Goal: Information Seeking & Learning: Learn about a topic

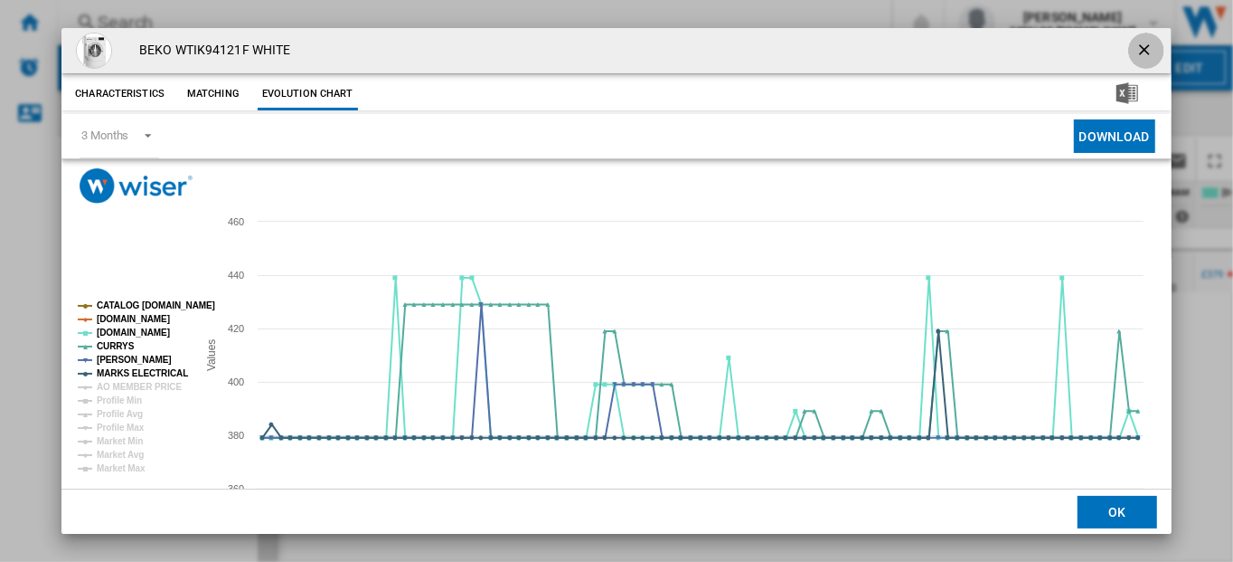
click at [1136, 48] on ng-md-icon "getI18NText('BUTTONS.CLOSE_DIALOG')" at bounding box center [1147, 52] width 22 height 22
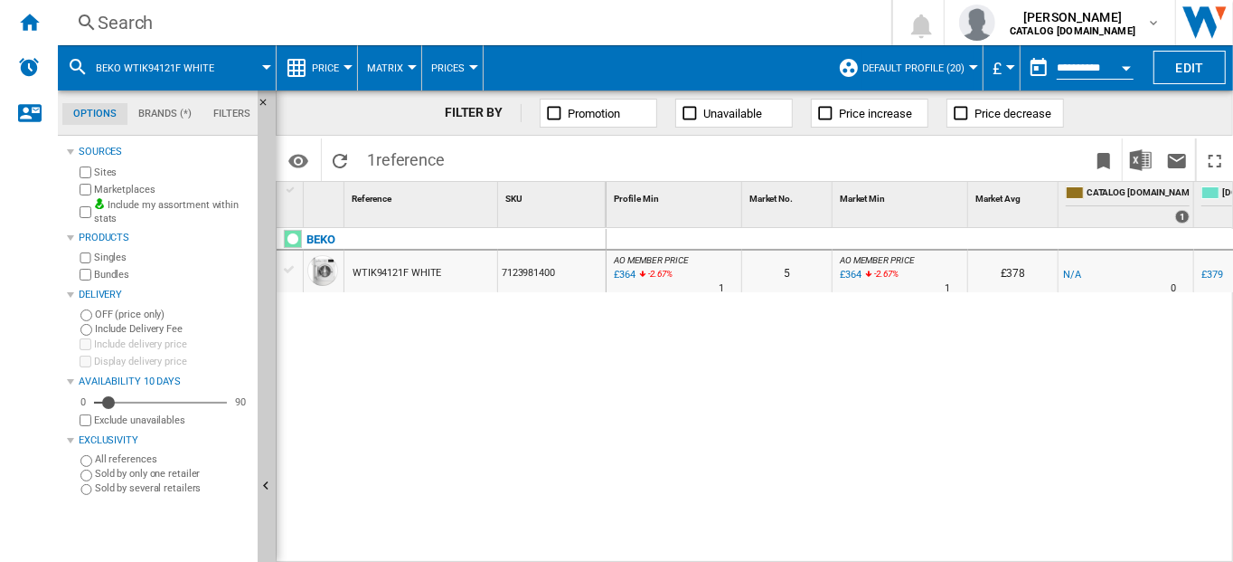
click at [150, 28] on div "Search" at bounding box center [471, 22] width 747 height 25
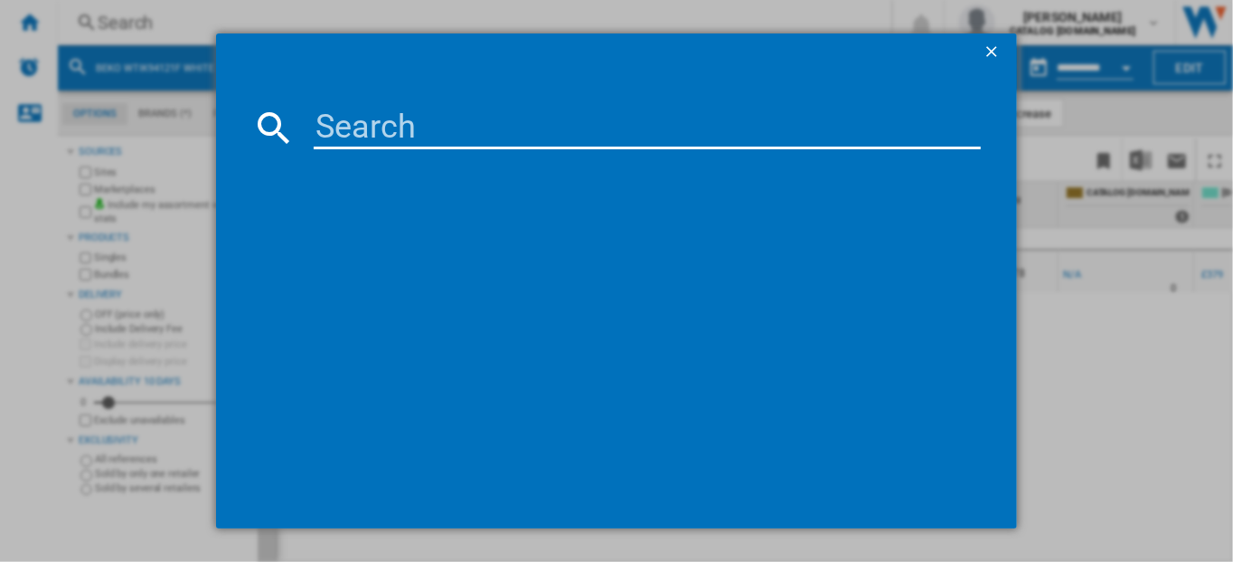
click at [371, 134] on input at bounding box center [648, 127] width 668 height 43
paste input "IB55 732 S UK"
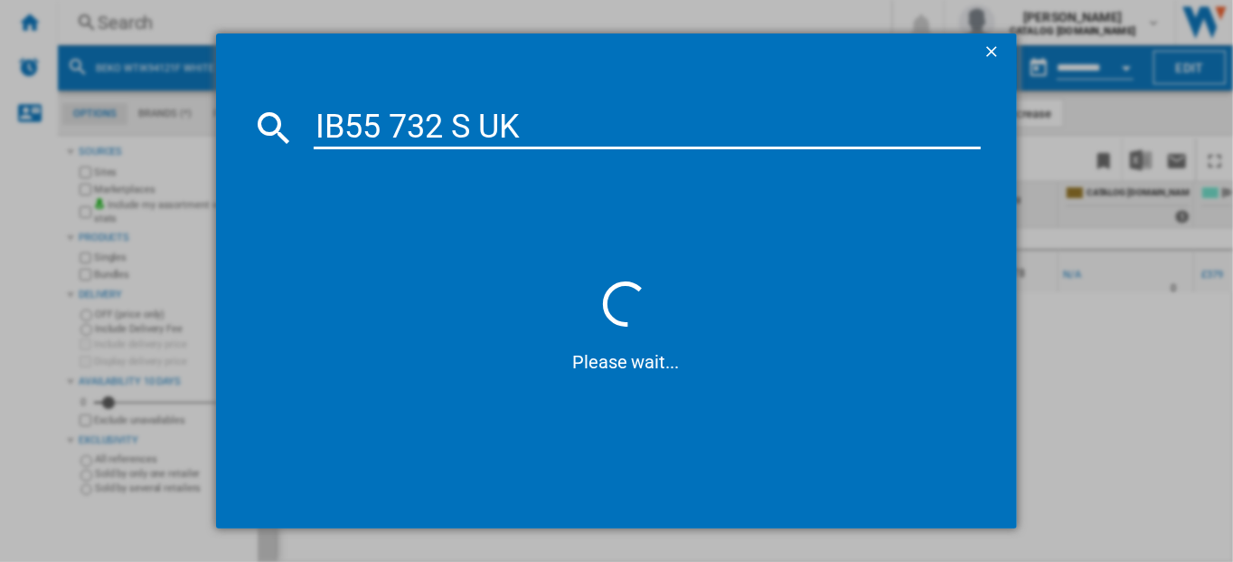
click at [392, 126] on input "IB55 732 S UK" at bounding box center [648, 127] width 668 height 43
click at [447, 127] on input "IB55732 S UK" at bounding box center [648, 127] width 668 height 43
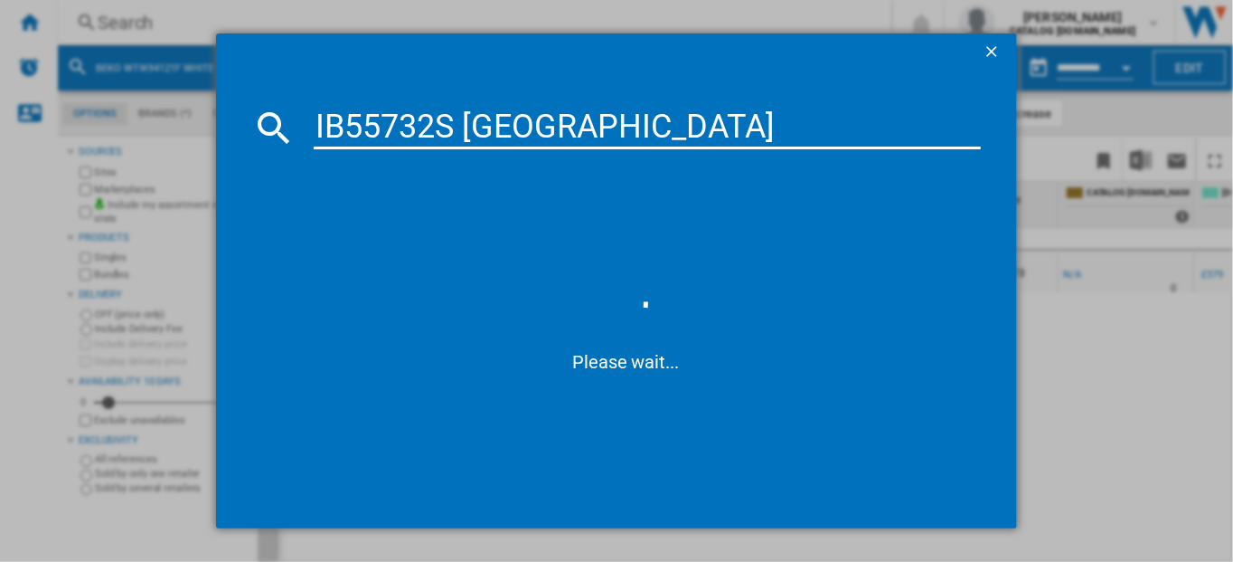
click at [512, 133] on input "IB55732S [GEOGRAPHIC_DATA]" at bounding box center [648, 127] width 668 height 43
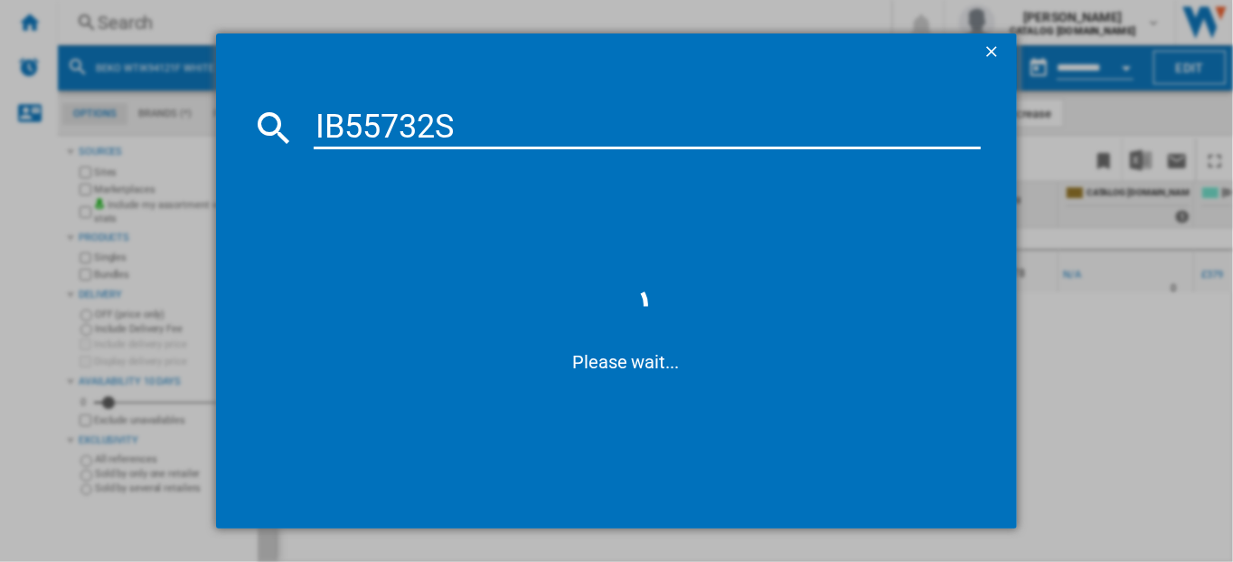
type input "IB55732S"
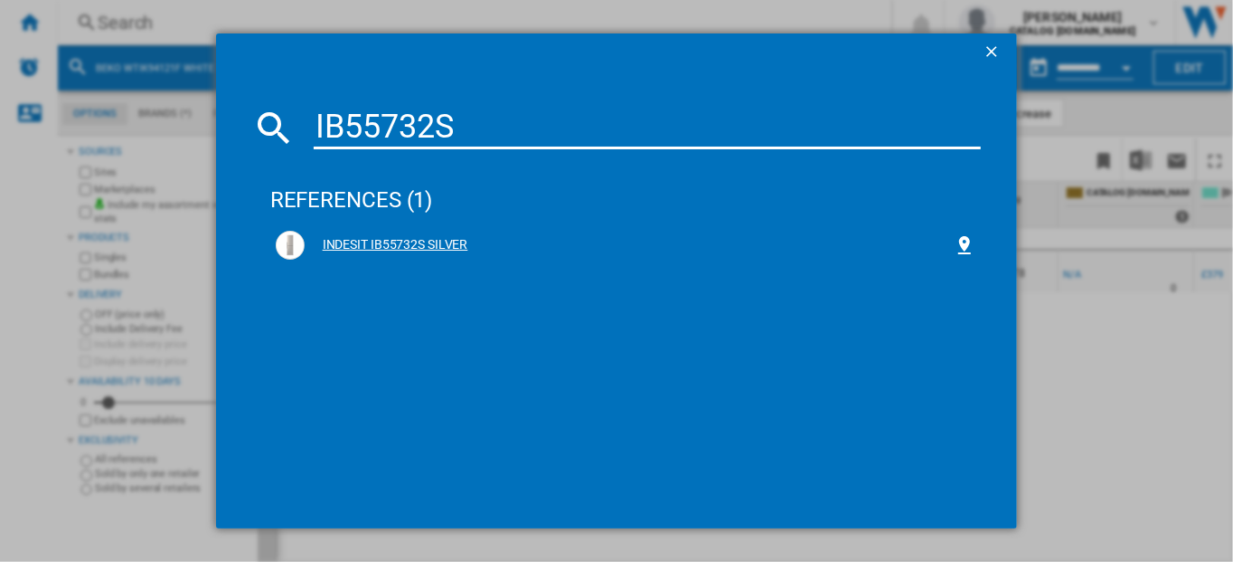
click at [373, 246] on div "INDESIT IB55732S SILVER" at bounding box center [630, 245] width 650 height 18
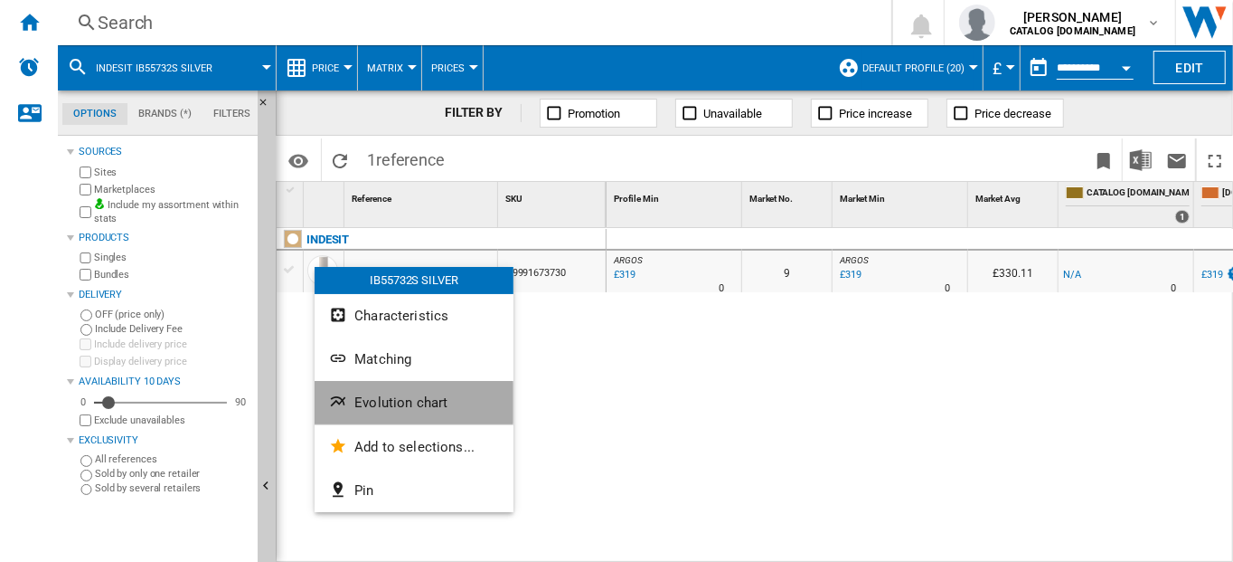
click at [389, 402] on span "Evolution chart" at bounding box center [400, 402] width 93 height 16
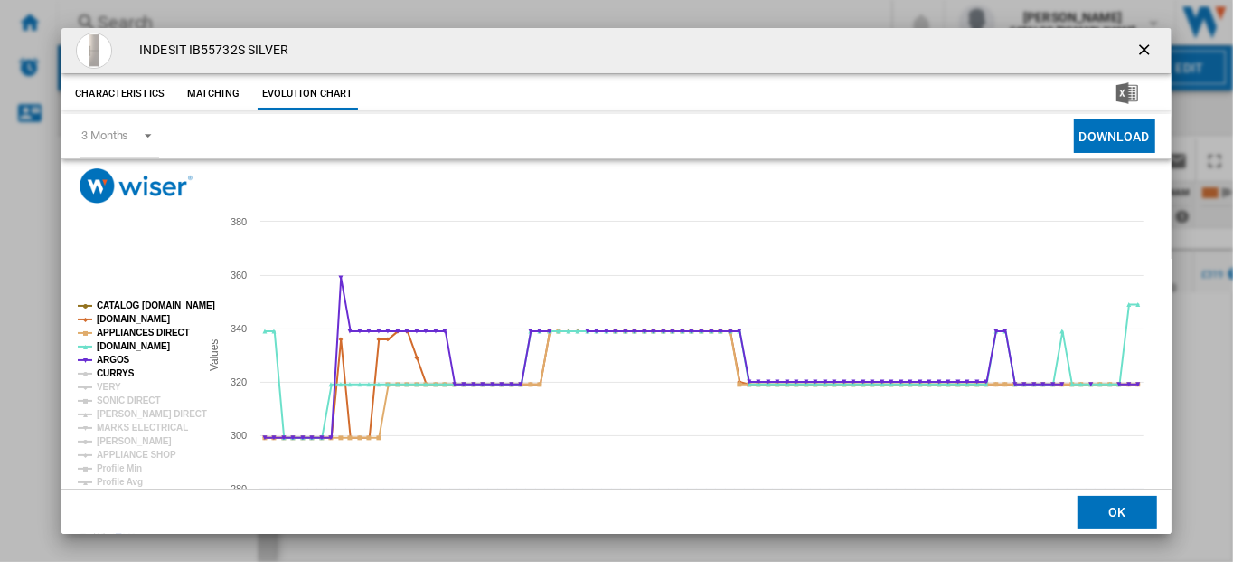
click at [99, 369] on tspan "CURRYS" at bounding box center [116, 373] width 38 height 10
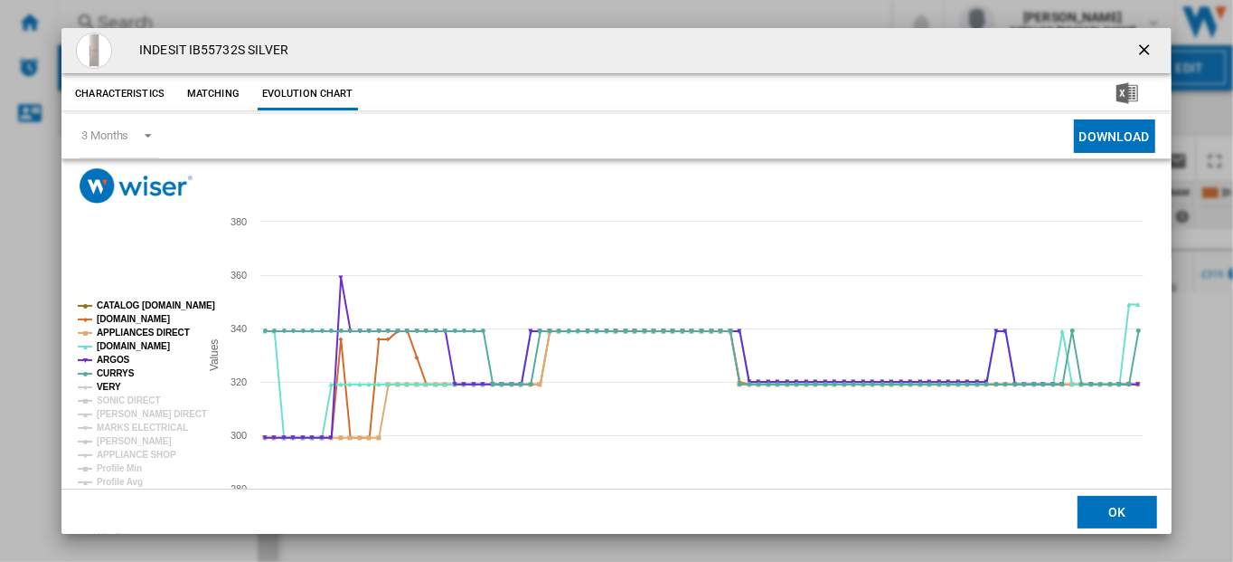
click at [111, 386] on tspan "VERY" at bounding box center [109, 387] width 24 height 10
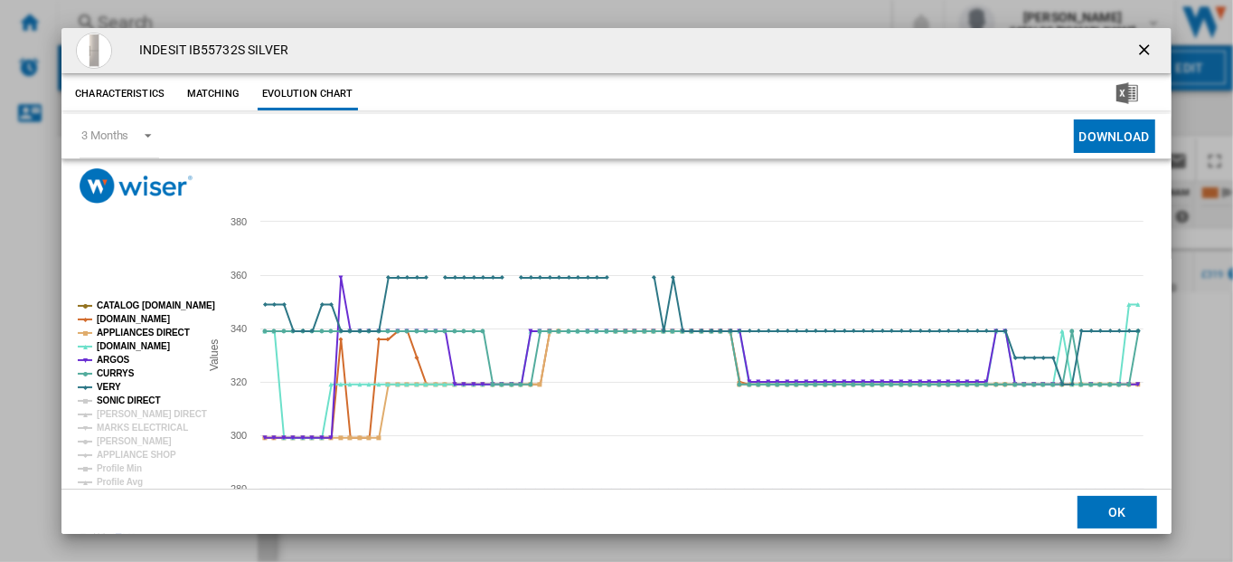
click at [116, 402] on tspan "SONIC DIRECT" at bounding box center [128, 400] width 63 height 10
click at [119, 411] on tspan "[PERSON_NAME] DIRECT" at bounding box center [152, 414] width 110 height 10
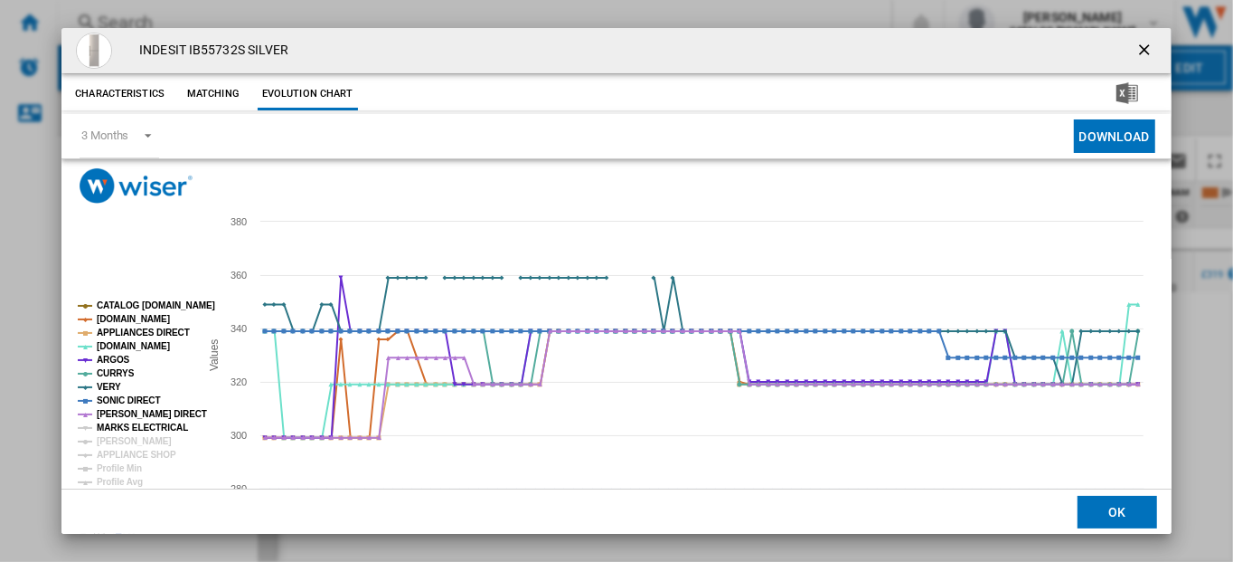
click at [119, 427] on tspan "MARKS ELECTRICAL" at bounding box center [142, 427] width 91 height 10
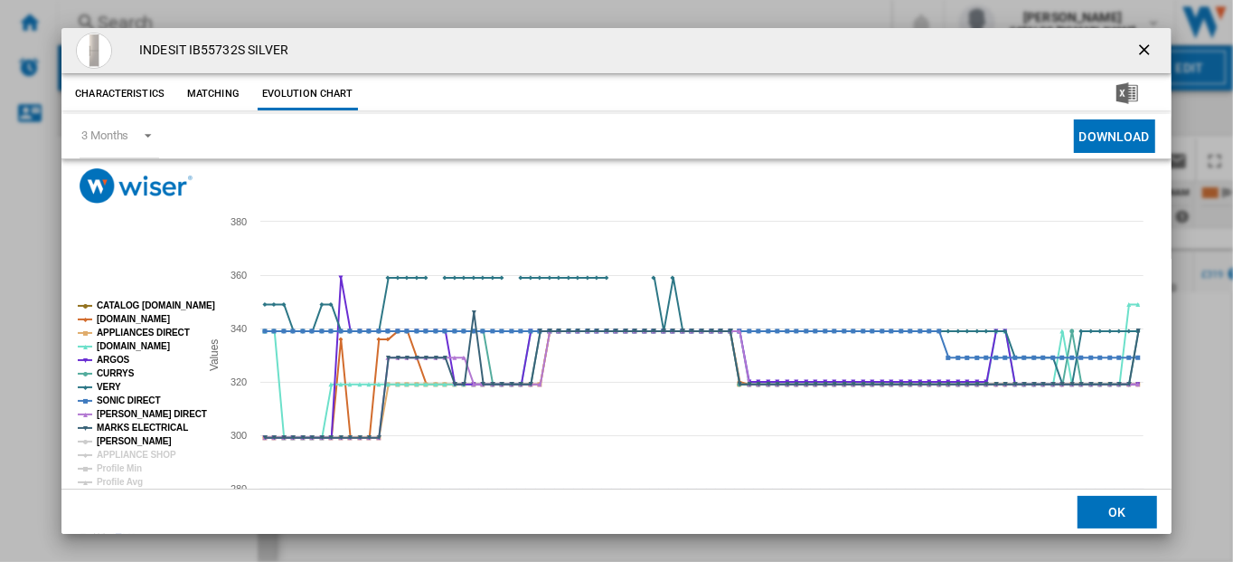
click at [119, 437] on tspan "[PERSON_NAME]" at bounding box center [134, 441] width 75 height 10
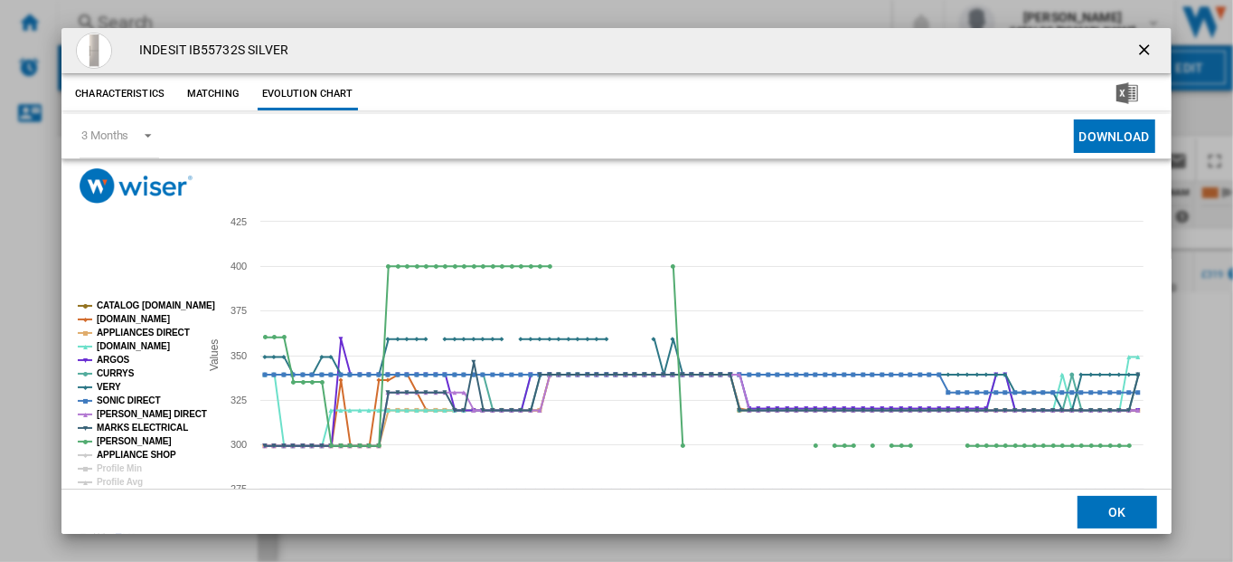
click at [127, 450] on tspan "APPLIANCE SHOP" at bounding box center [137, 454] width 80 height 10
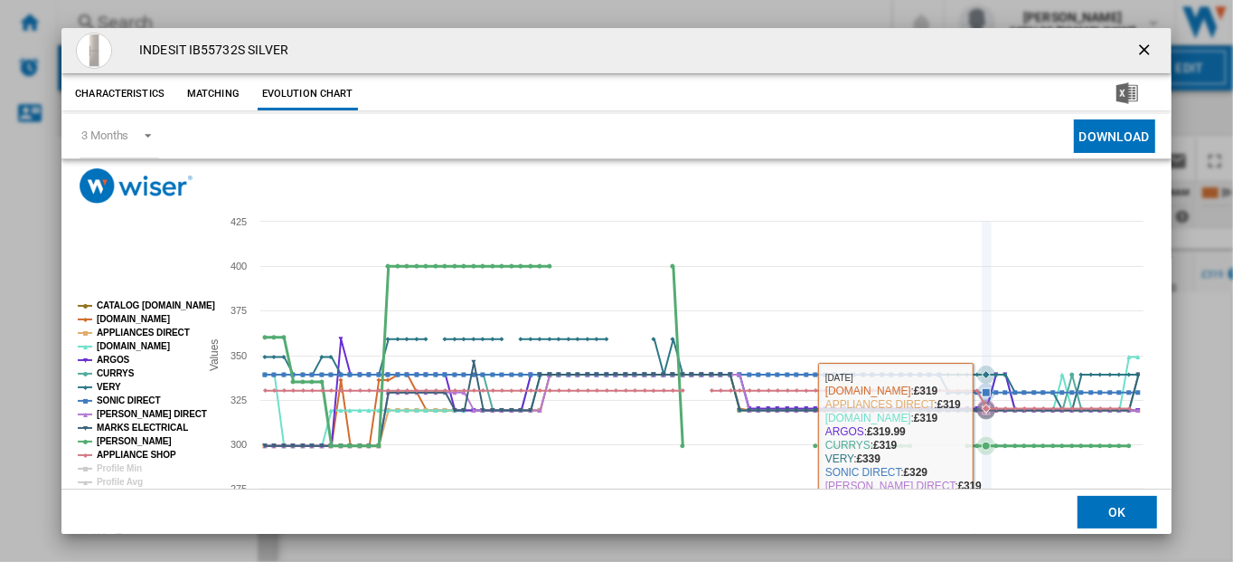
scroll to position [77, 0]
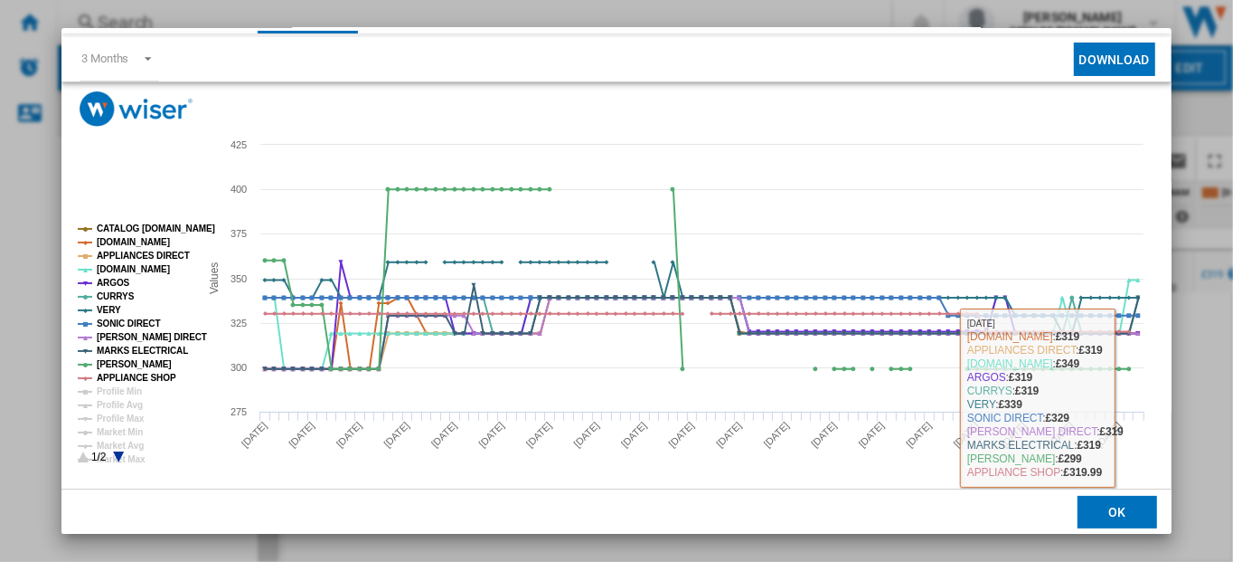
click at [1113, 511] on button "OK" at bounding box center [1118, 511] width 80 height 33
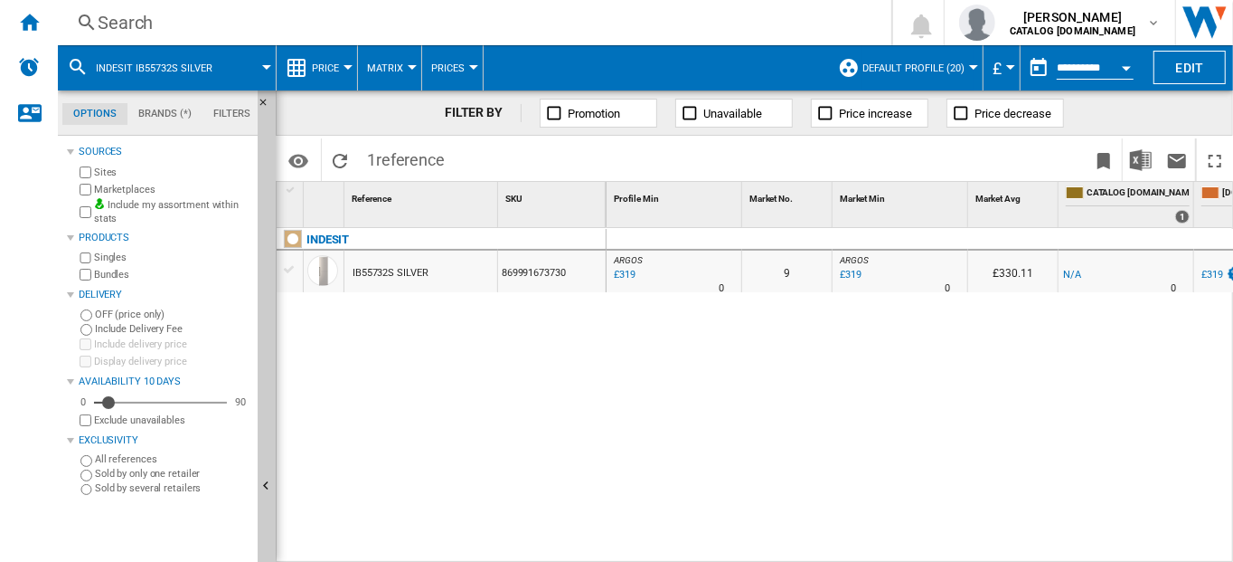
click at [137, 30] on div "Search" at bounding box center [471, 22] width 747 height 25
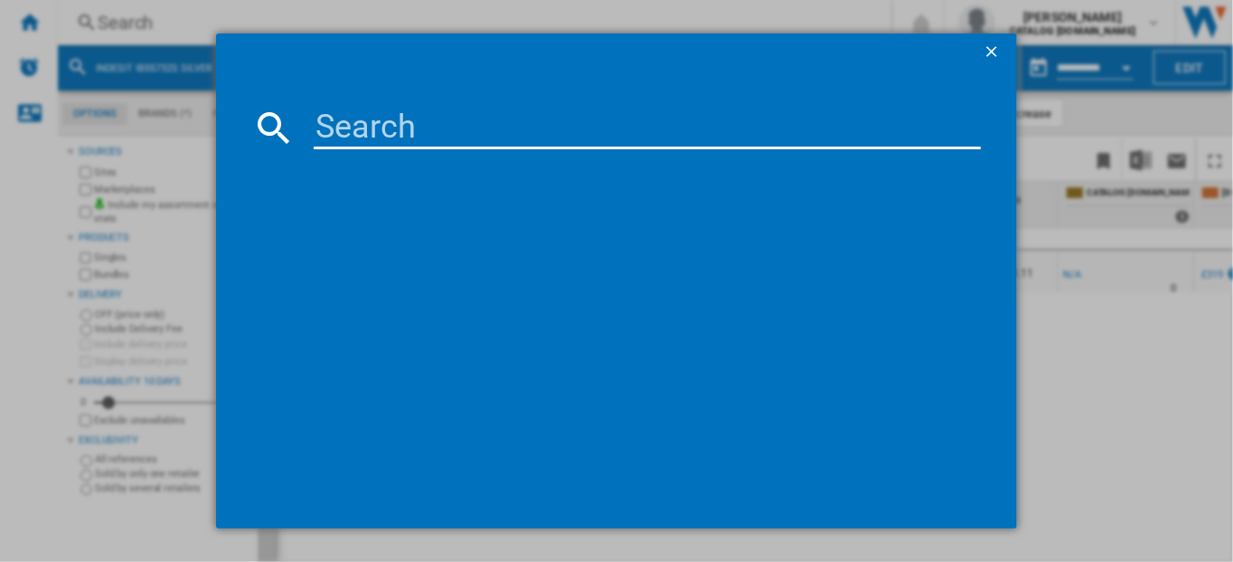
click at [368, 134] on input at bounding box center [648, 127] width 668 height 43
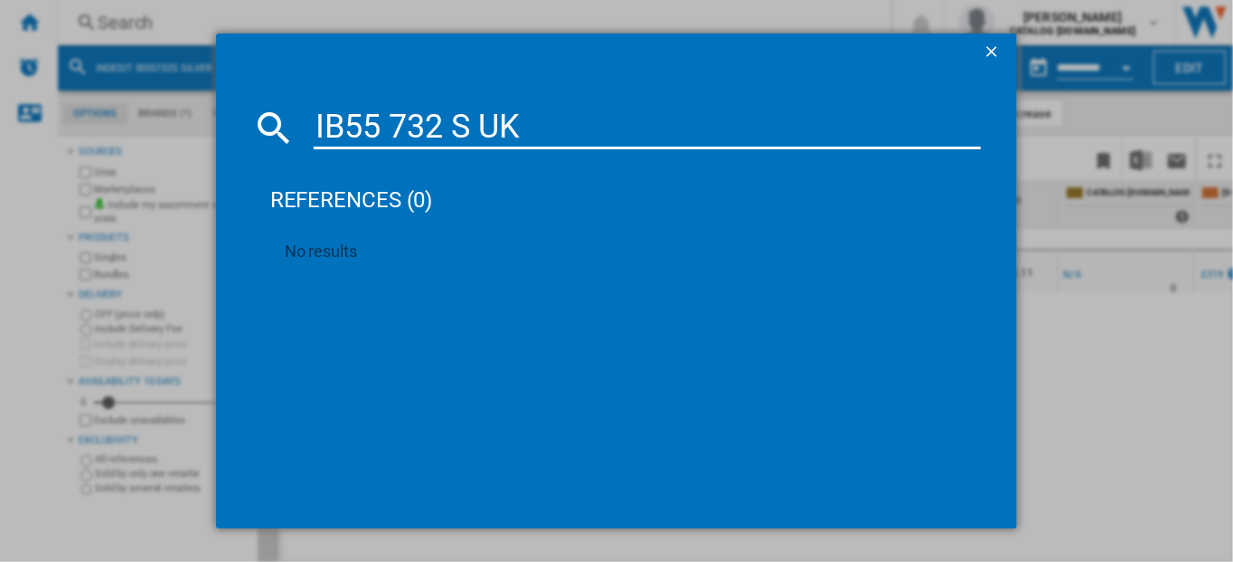
click at [546, 124] on input "IB55 732 S UK" at bounding box center [648, 127] width 668 height 43
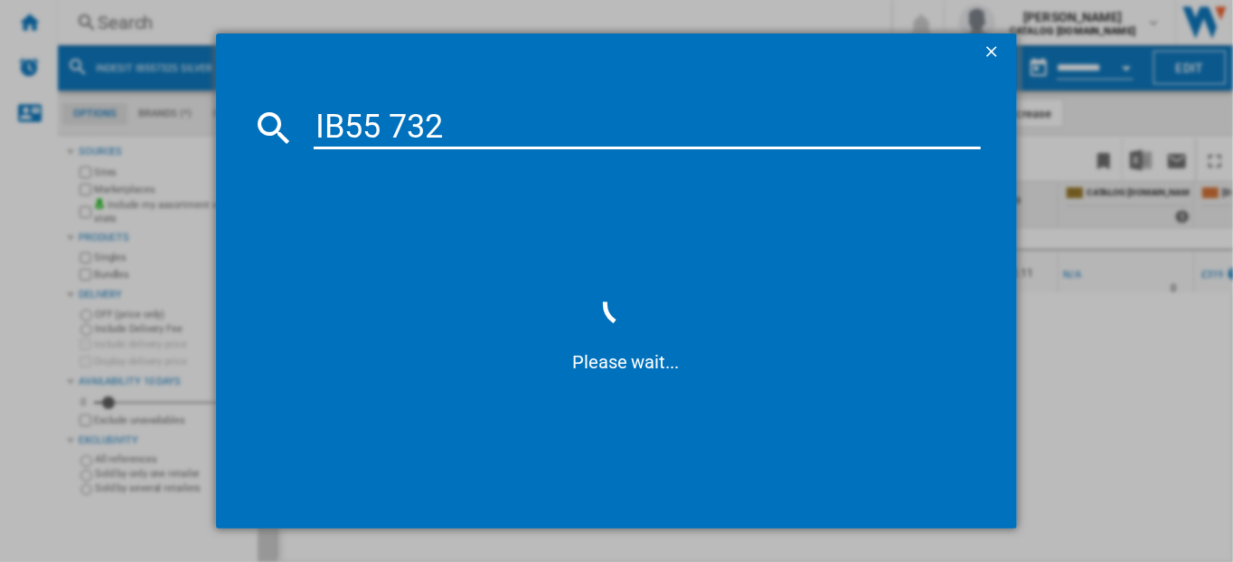
click at [392, 132] on input "IB55 732" at bounding box center [648, 127] width 668 height 43
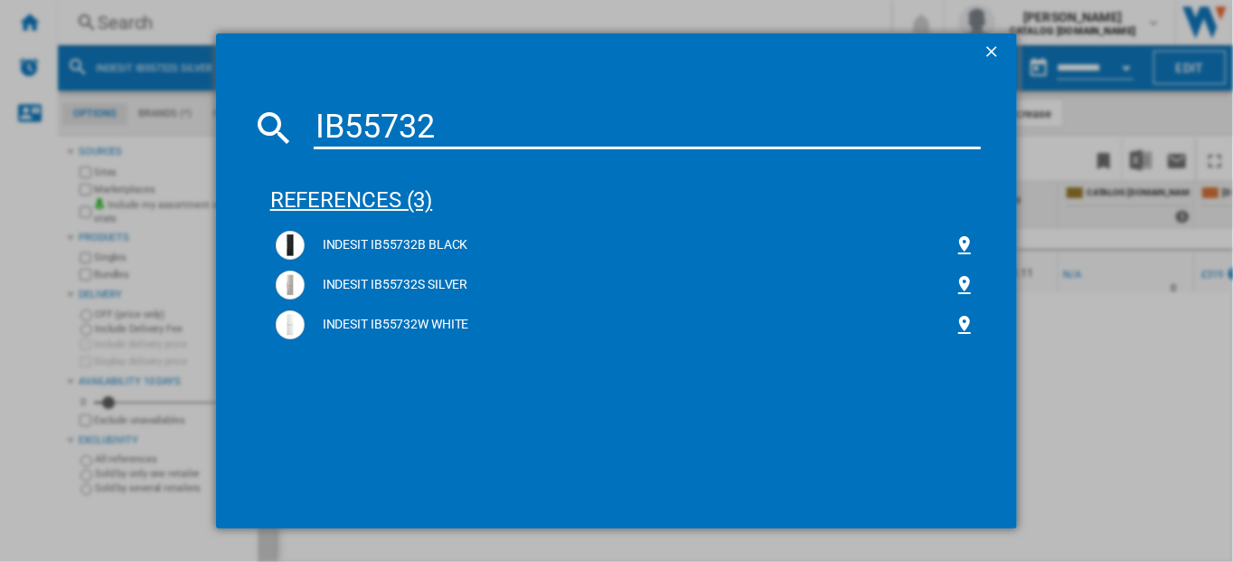
type input "IB55732"
click at [342, 203] on div "references (3)" at bounding box center [626, 191] width 712 height 67
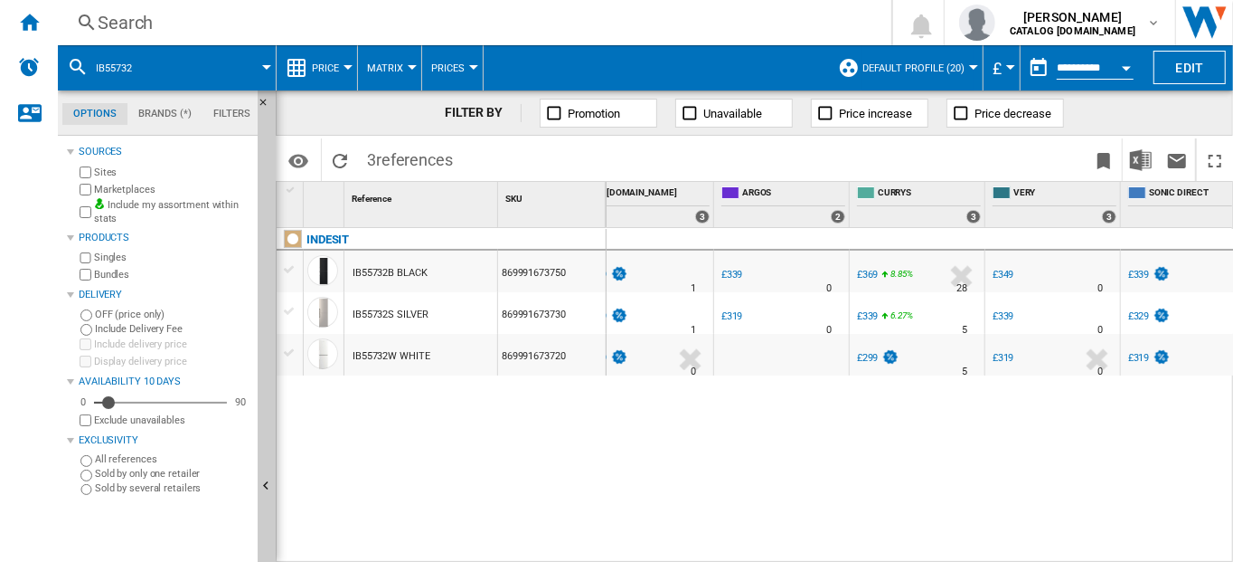
scroll to position [0, 883]
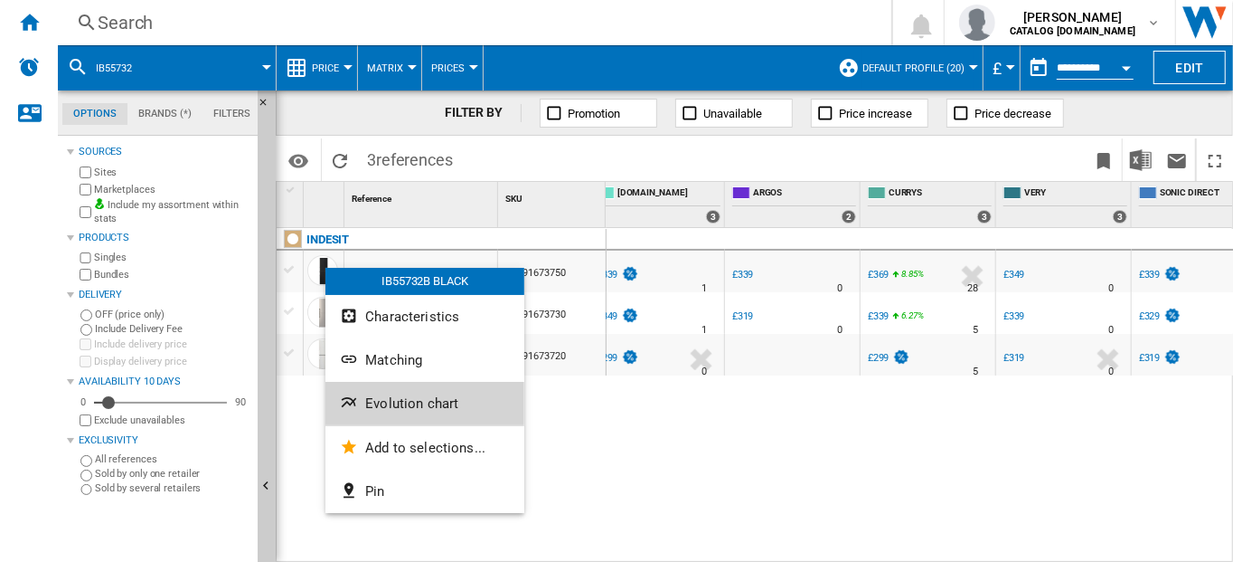
click at [401, 402] on span "Evolution chart" at bounding box center [411, 403] width 93 height 16
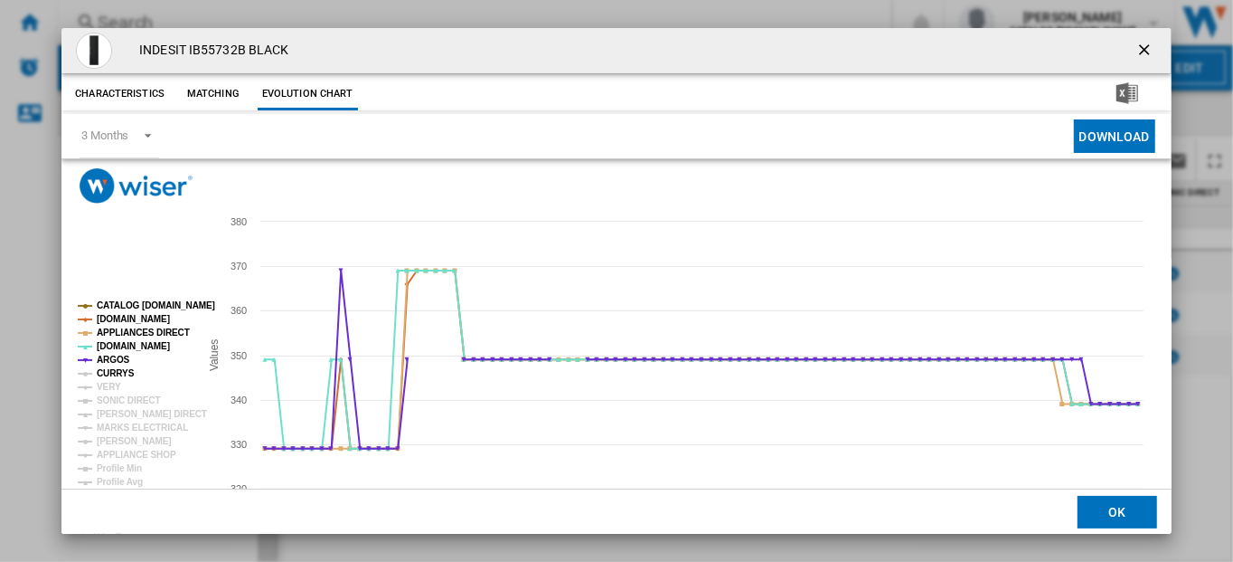
click at [109, 371] on tspan "CURRYS" at bounding box center [116, 373] width 38 height 10
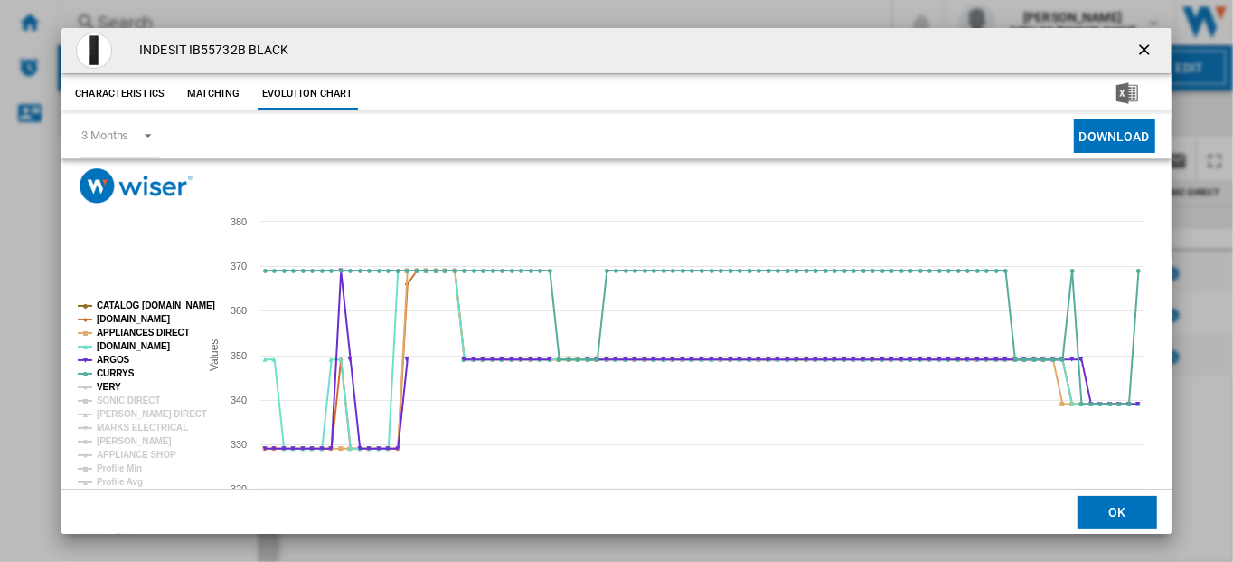
click at [111, 382] on tspan "VERY" at bounding box center [109, 387] width 24 height 10
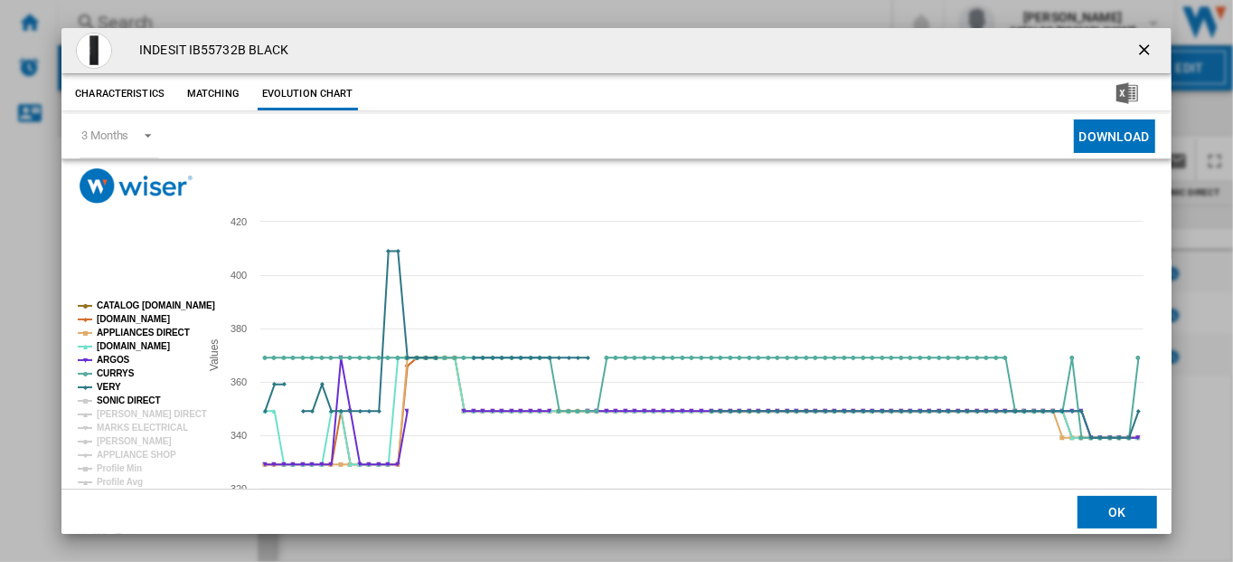
click at [117, 402] on tspan "SONIC DIRECT" at bounding box center [128, 400] width 63 height 10
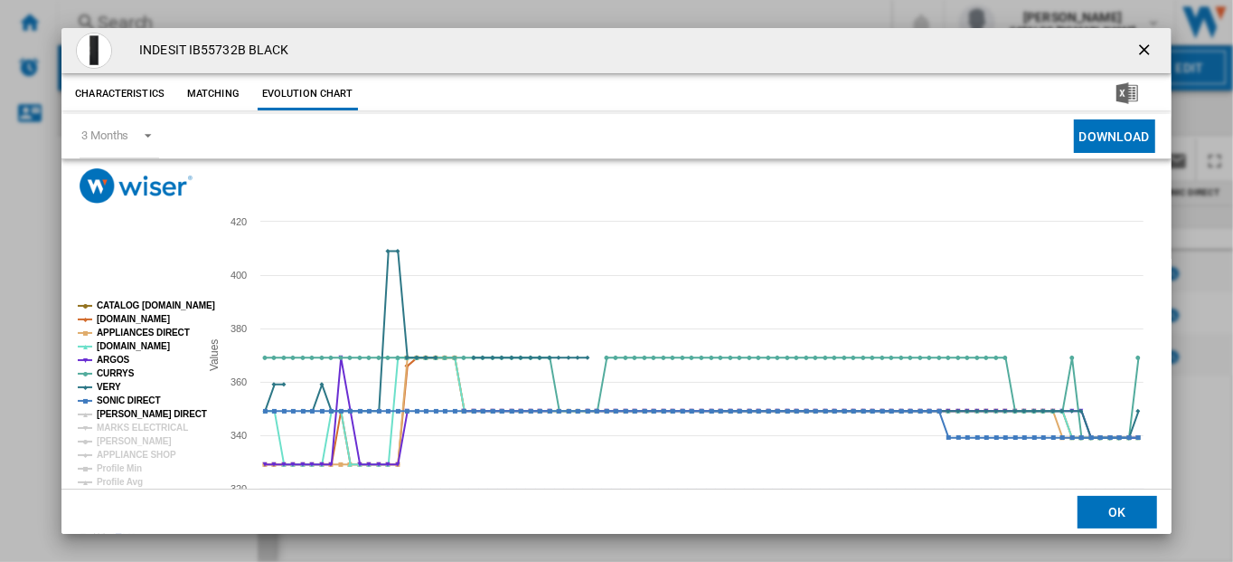
click at [123, 414] on tspan "[PERSON_NAME] DIRECT" at bounding box center [152, 414] width 110 height 10
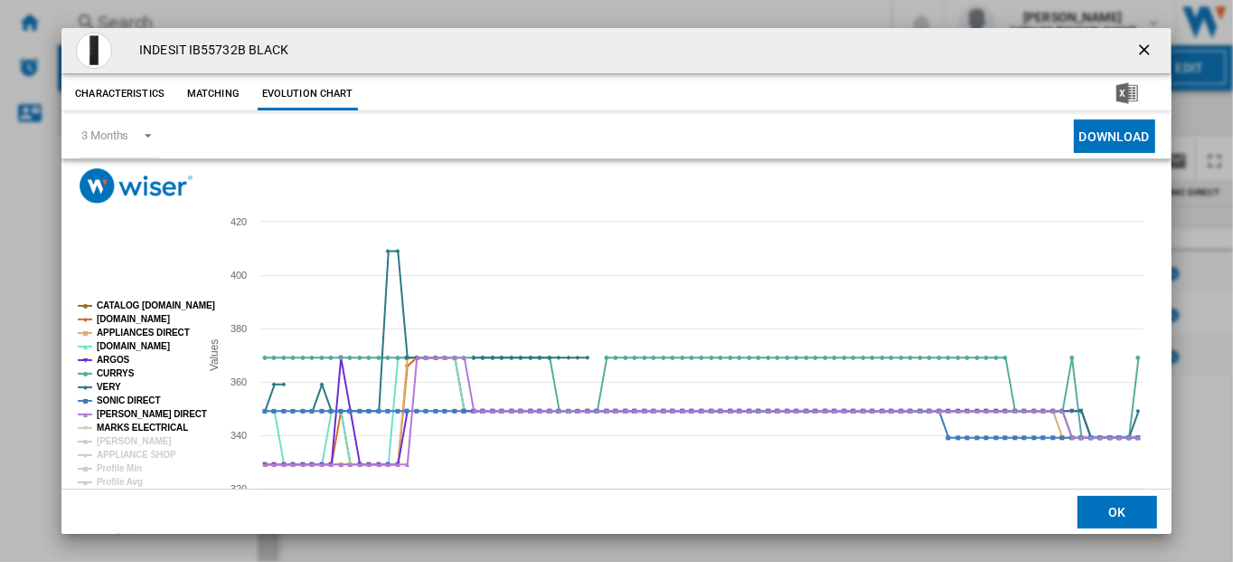
click at [125, 427] on tspan "MARKS ELECTRICAL" at bounding box center [142, 427] width 91 height 10
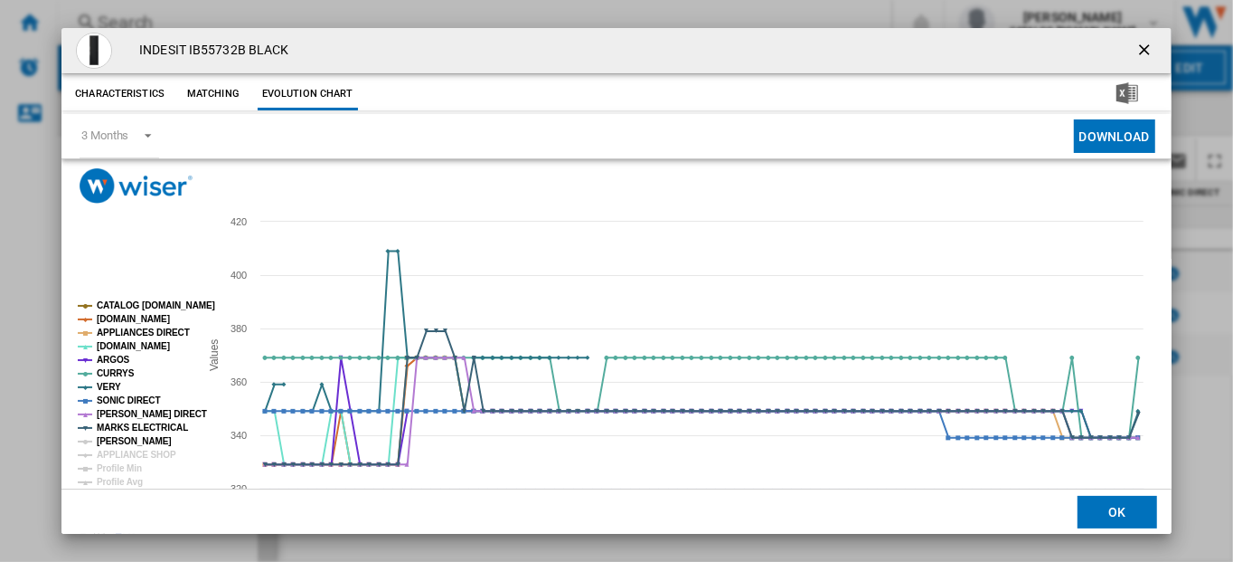
click at [125, 437] on tspan "[PERSON_NAME]" at bounding box center [134, 441] width 75 height 10
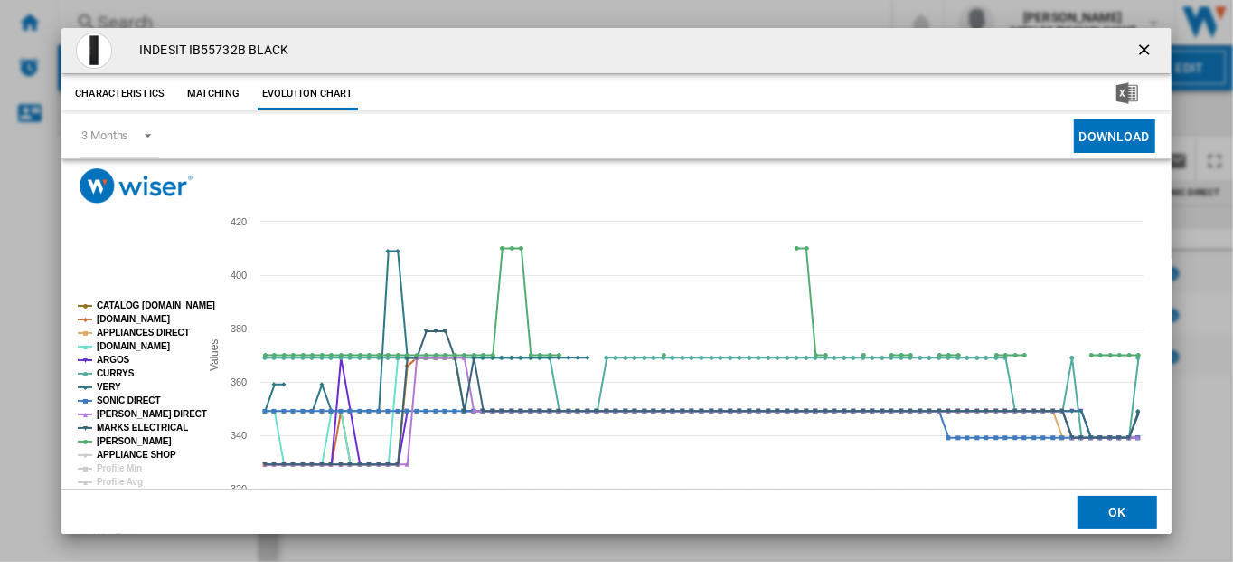
click at [124, 449] on tspan "APPLIANCE SHOP" at bounding box center [137, 454] width 80 height 10
